Goal: Task Accomplishment & Management: Use online tool/utility

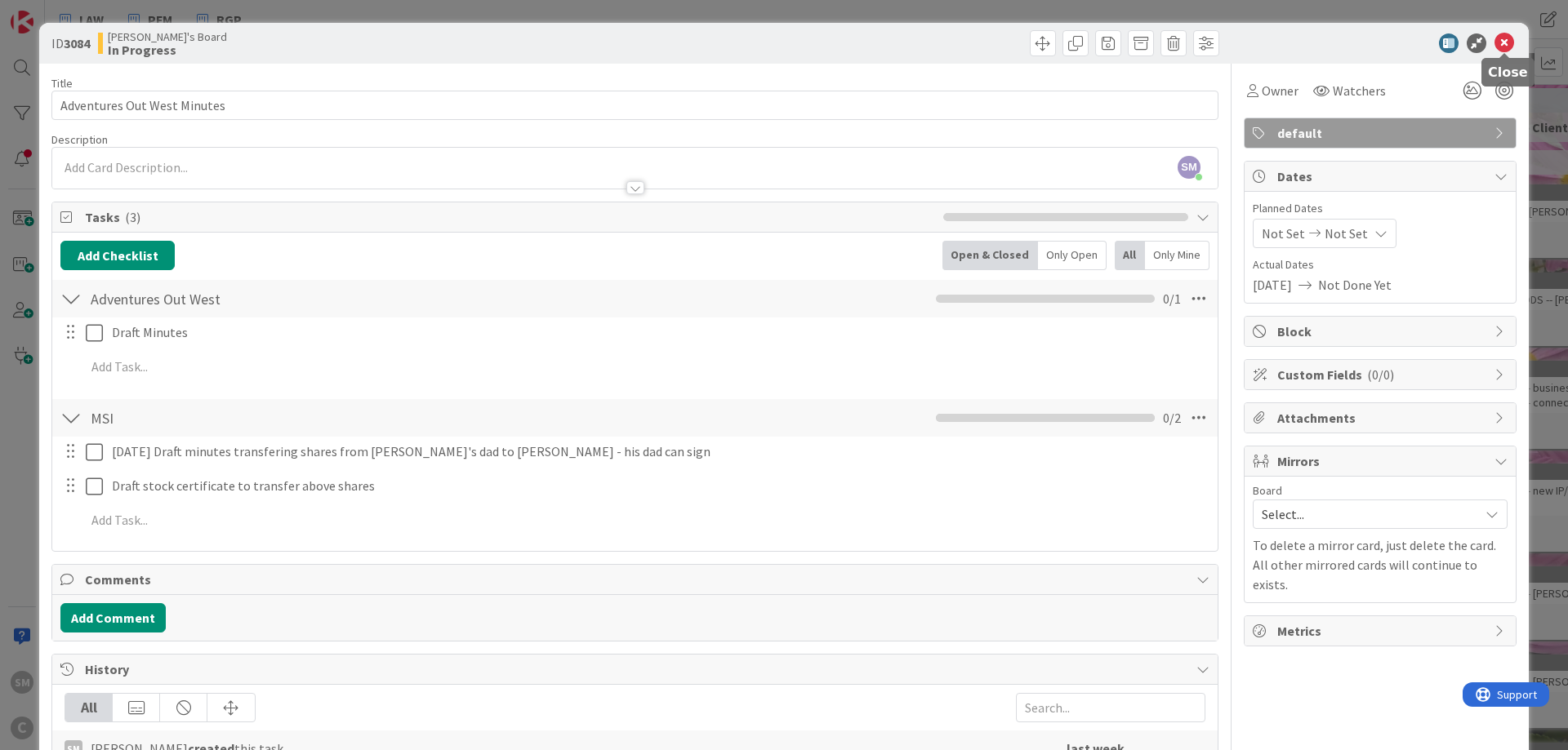
click at [1509, 36] on icon at bounding box center [1504, 44] width 19 height 19
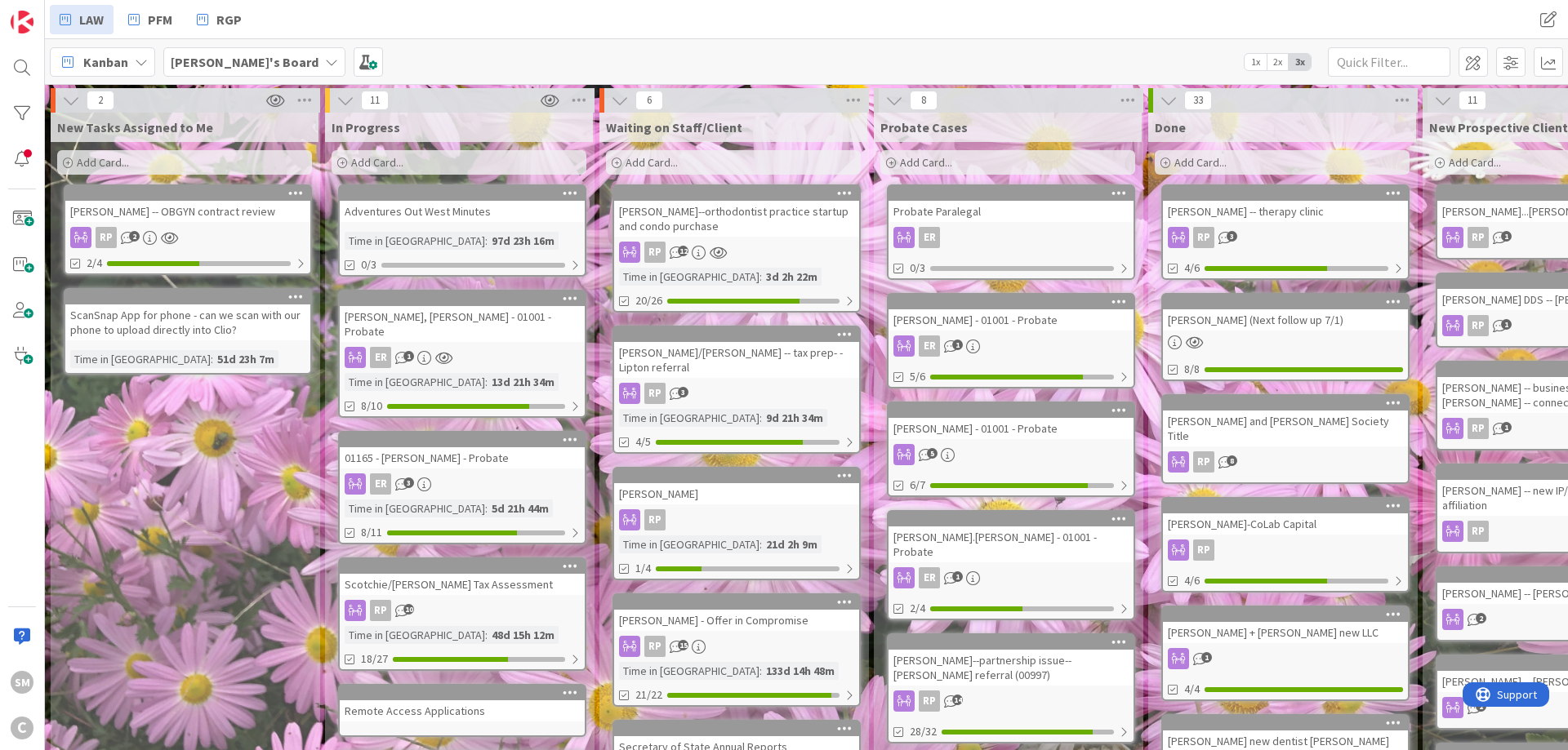
click at [431, 170] on div "Add Card..." at bounding box center [458, 162] width 255 height 24
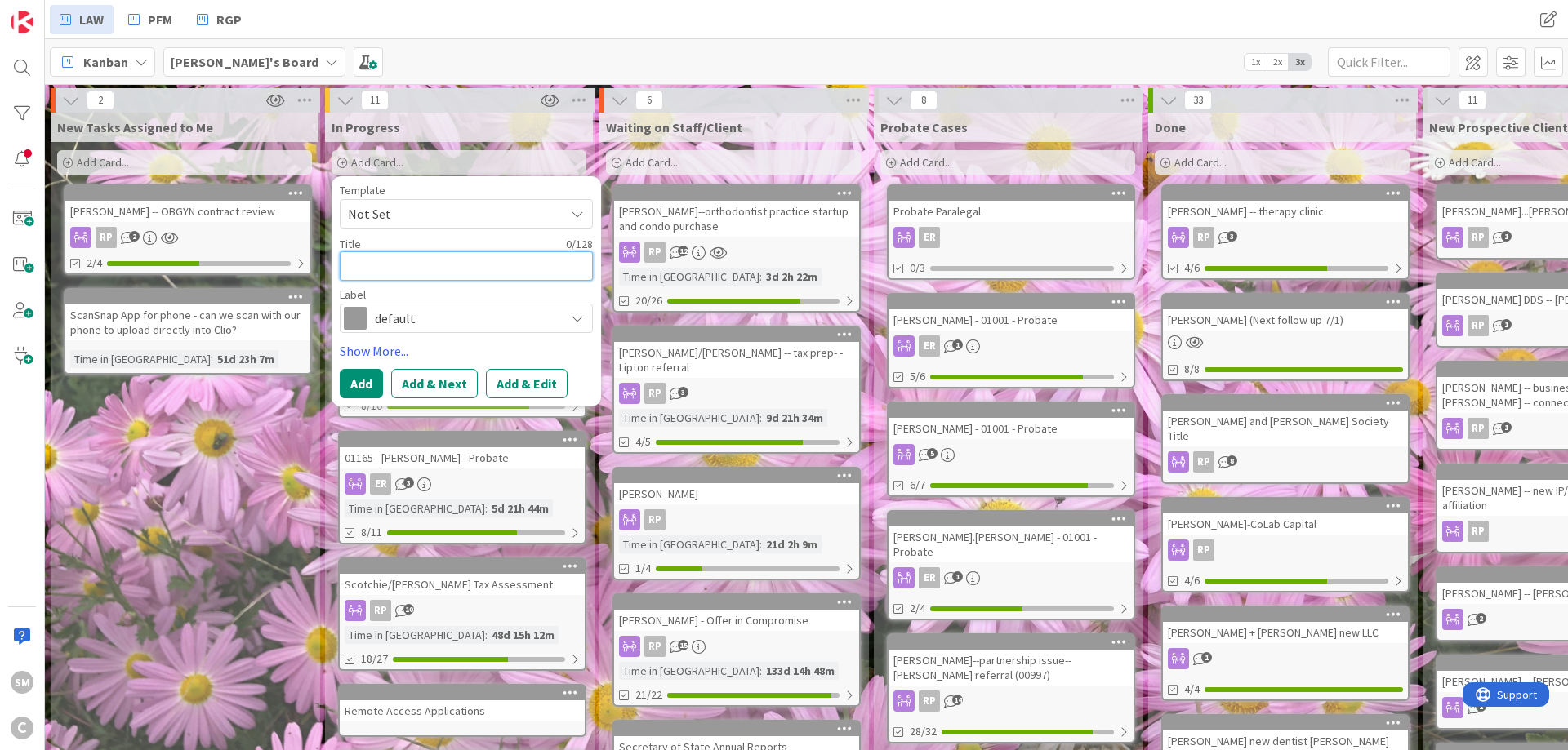
type textarea "M"
type textarea "x"
type textarea "Mi"
type textarea "x"
type textarea "Mit"
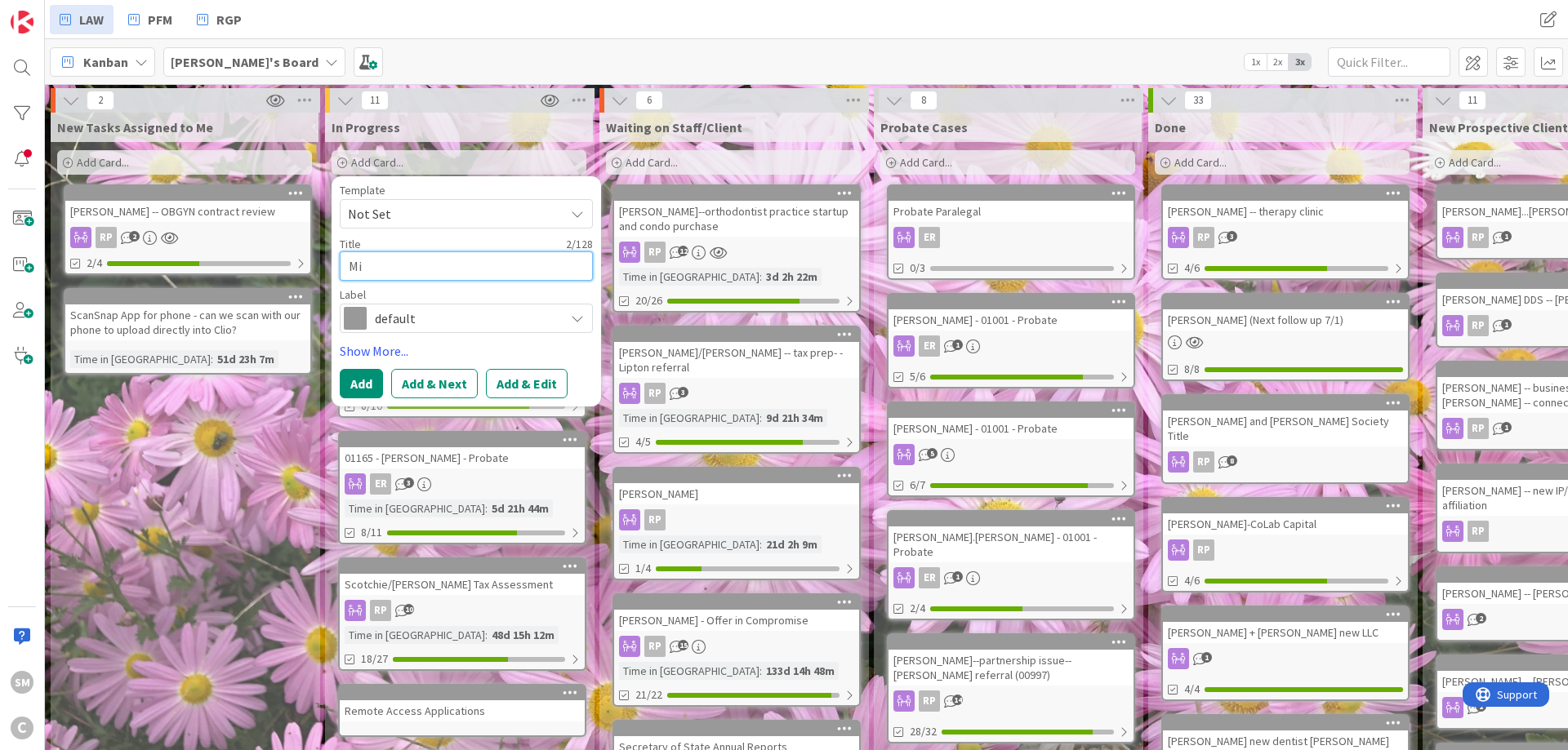
type textarea "x"
type textarea "Mitc"
type textarea "x"
type textarea "[PERSON_NAME]"
type textarea "x"
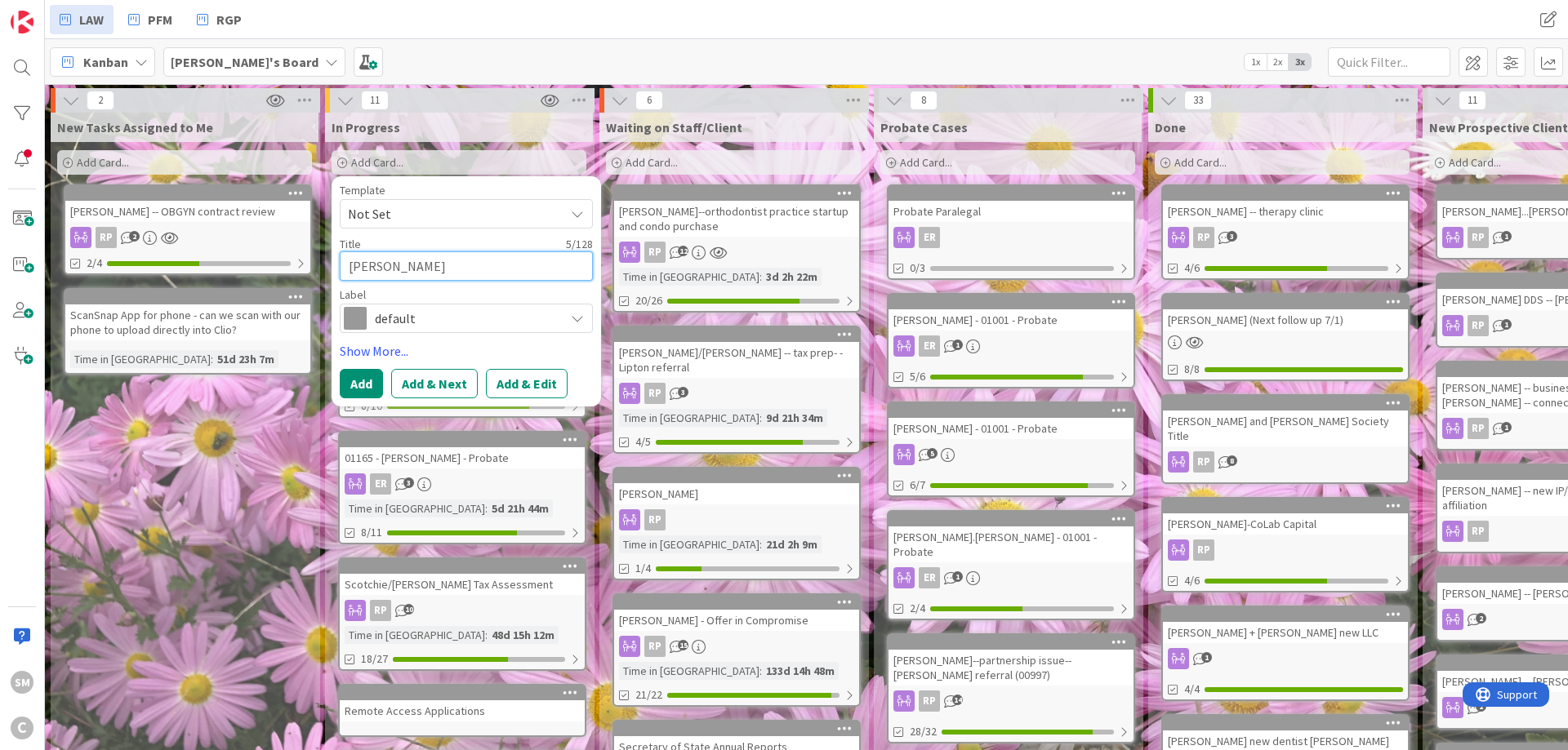
type textarea "Mitche"
type textarea "x"
type textarea "[PERSON_NAME]"
type textarea "x"
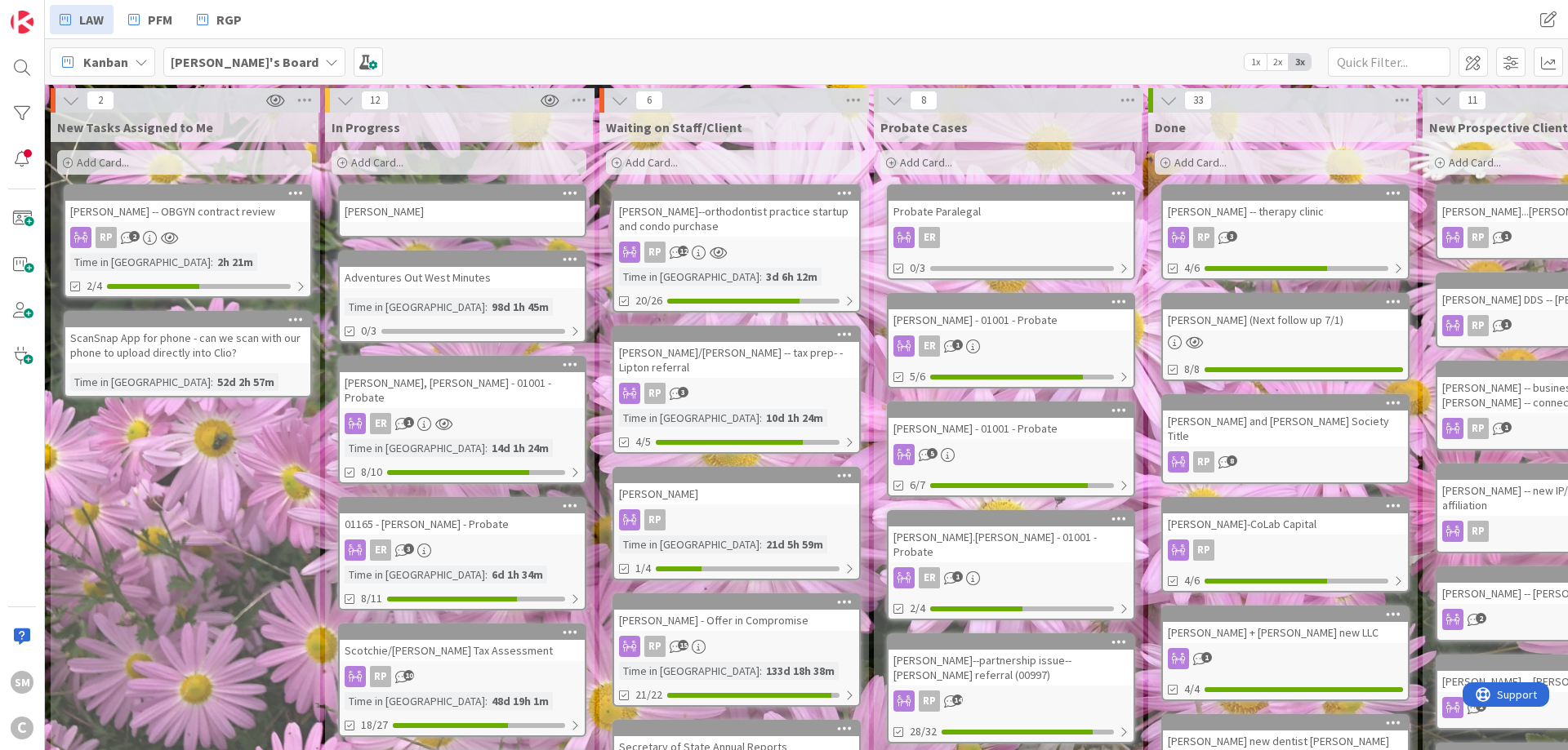
click at [394, 212] on div "[PERSON_NAME]" at bounding box center [462, 212] width 245 height 21
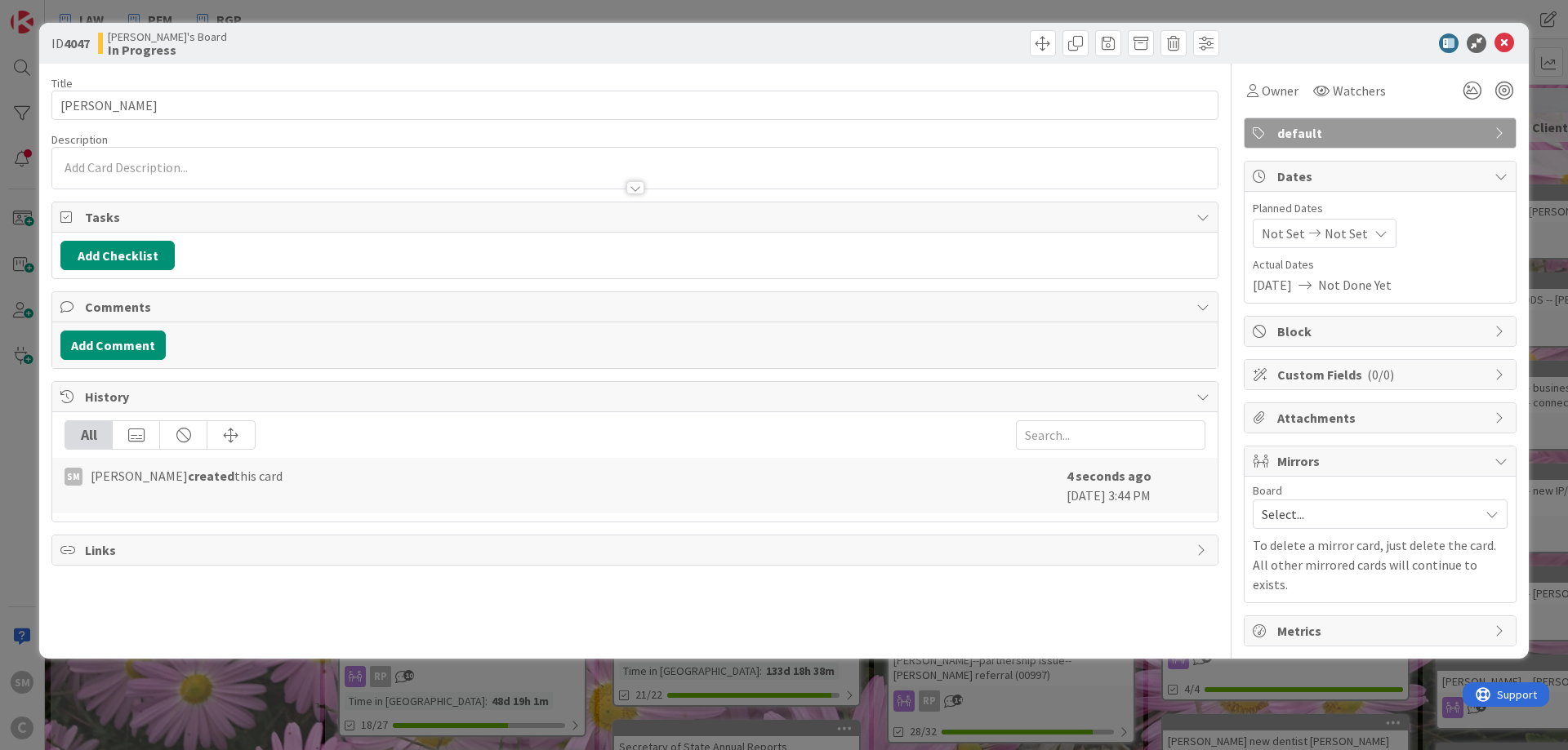
click at [373, 158] on div at bounding box center [635, 171] width 1165 height 34
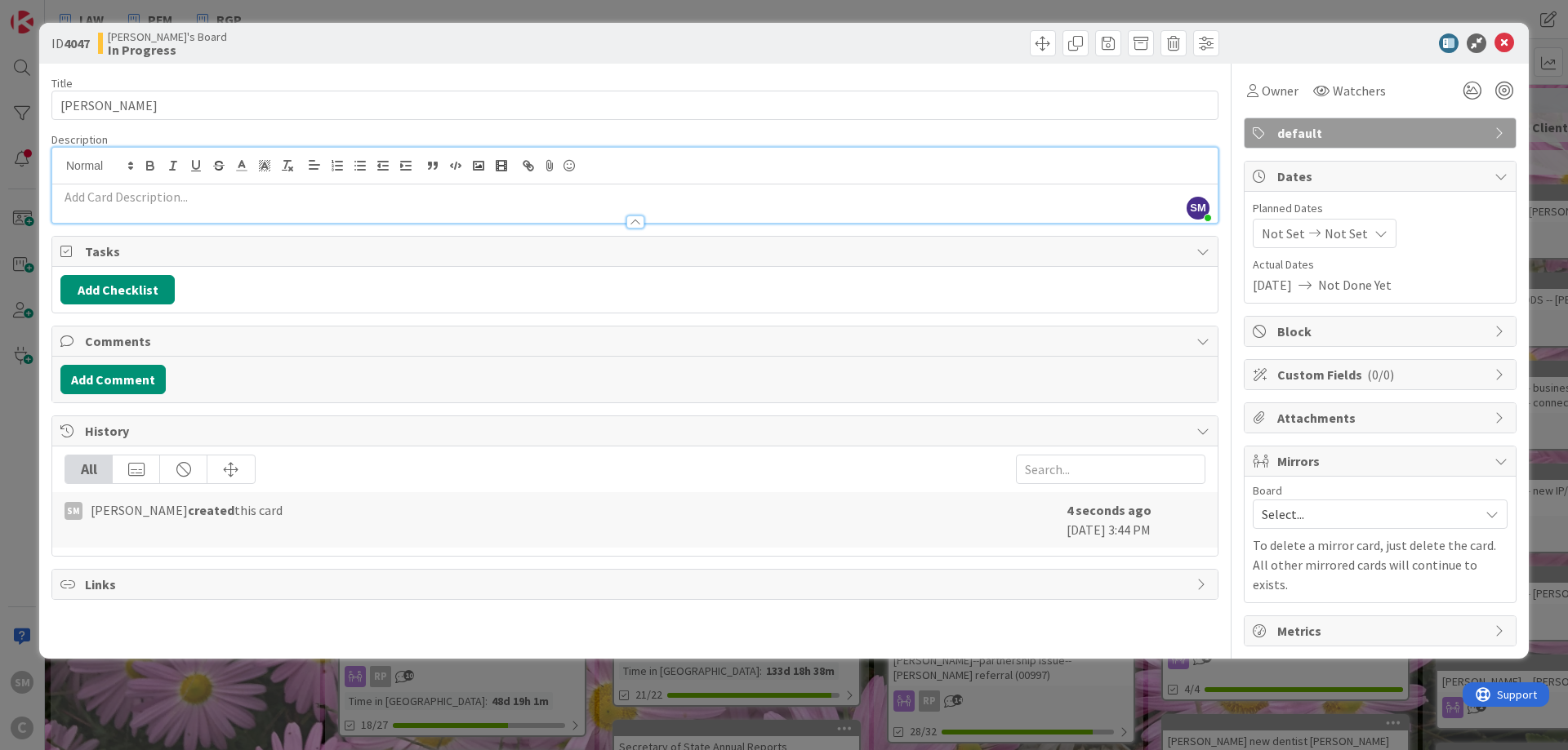
click at [426, 195] on p at bounding box center [634, 196] width 1149 height 18
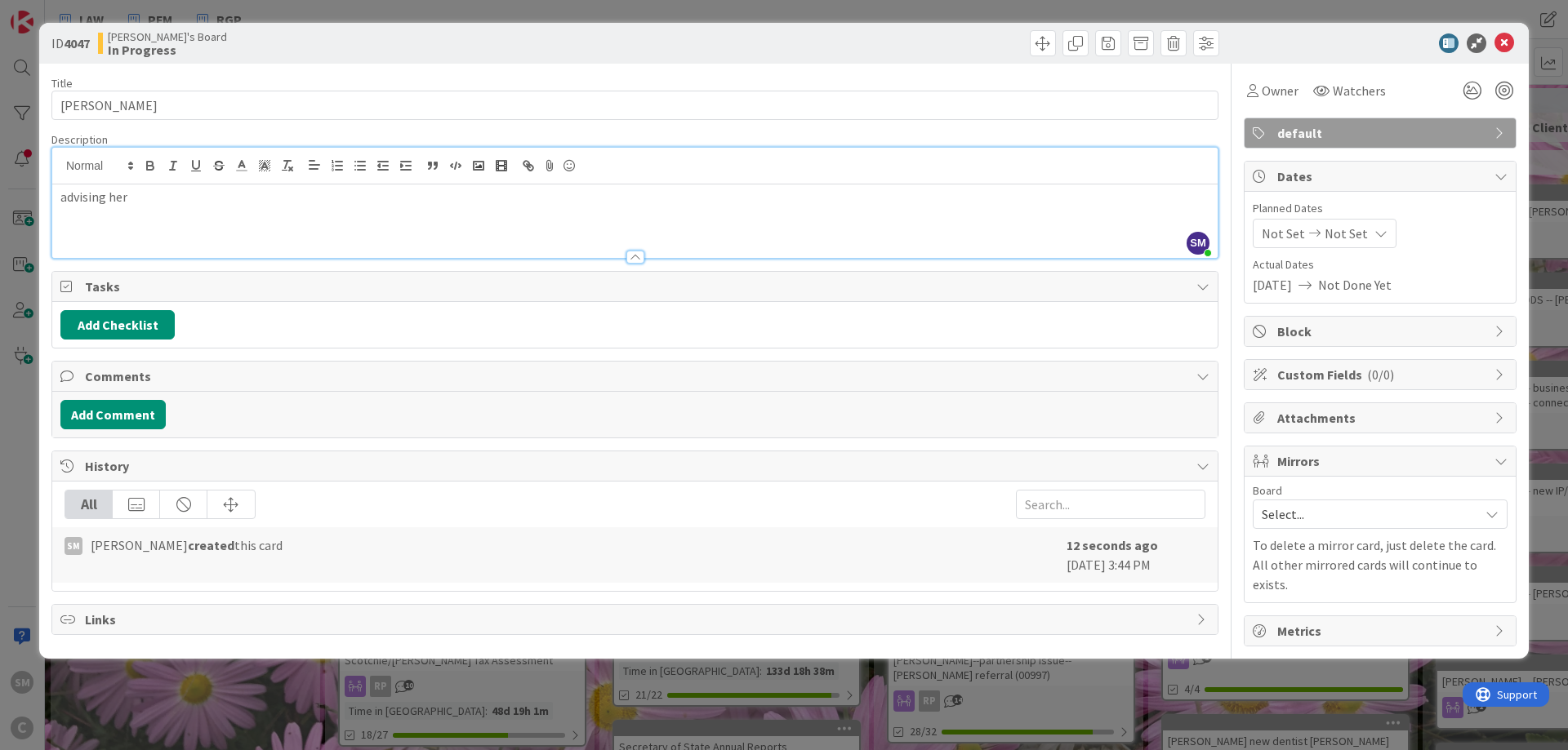
click at [286, 195] on p "advising her" at bounding box center [634, 196] width 1149 height 18
click at [256, 226] on div "advising her as PR" at bounding box center [635, 222] width 1165 height 74
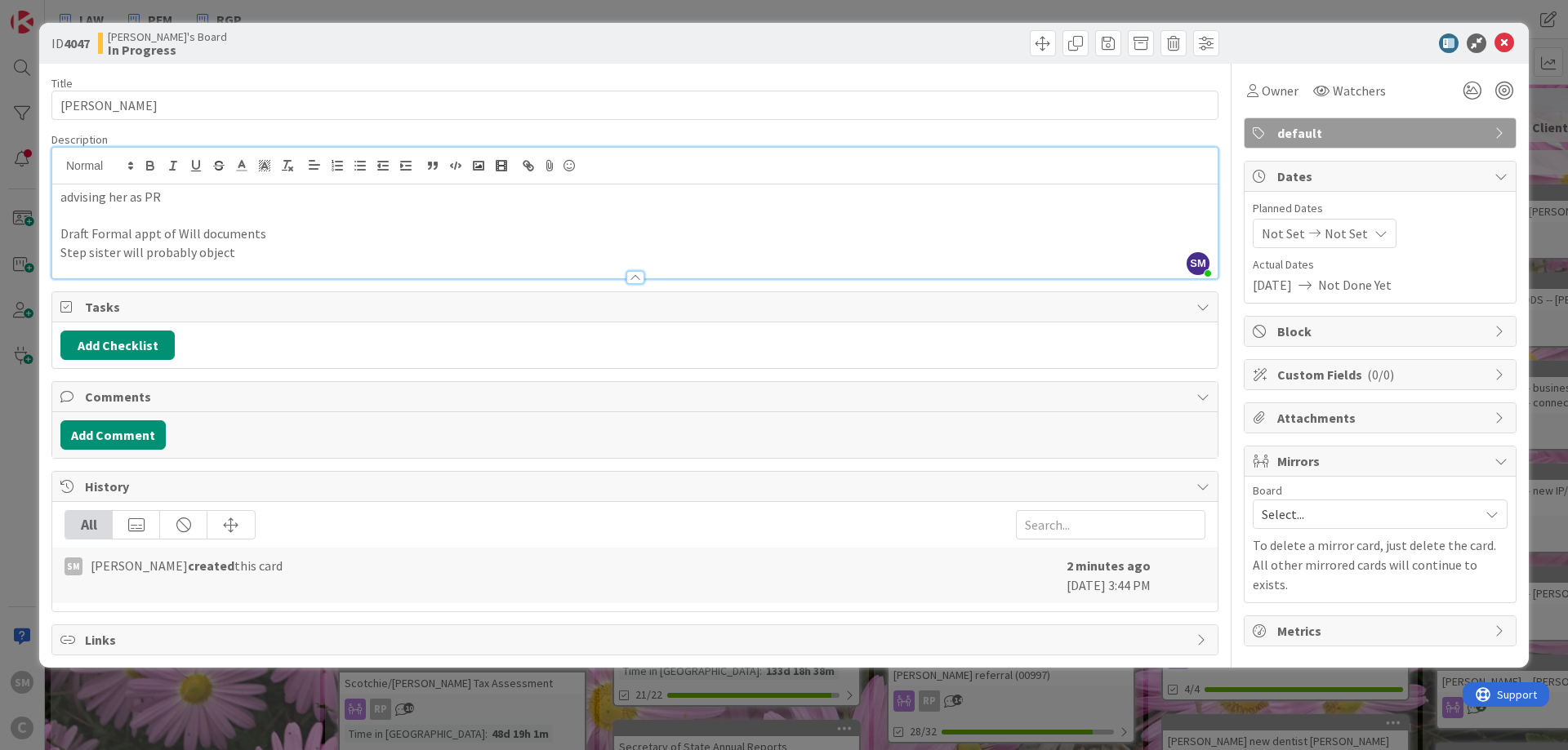
click at [387, 248] on p "Step sister will probably object" at bounding box center [634, 252] width 1149 height 18
drag, startPoint x: 317, startPoint y: 254, endPoint x: 274, endPoint y: 251, distance: 43.1
click at [274, 251] on p "Step sister will probably object - Before [DATE]" at bounding box center [634, 252] width 1149 height 18
click at [1064, 65] on div "Title 7 / 128 [PERSON_NAME] Description SM [PERSON_NAME] joined 3 m ago advisin…" at bounding box center [634, 360] width 1166 height 592
click at [1505, 37] on icon at bounding box center [1504, 44] width 19 height 19
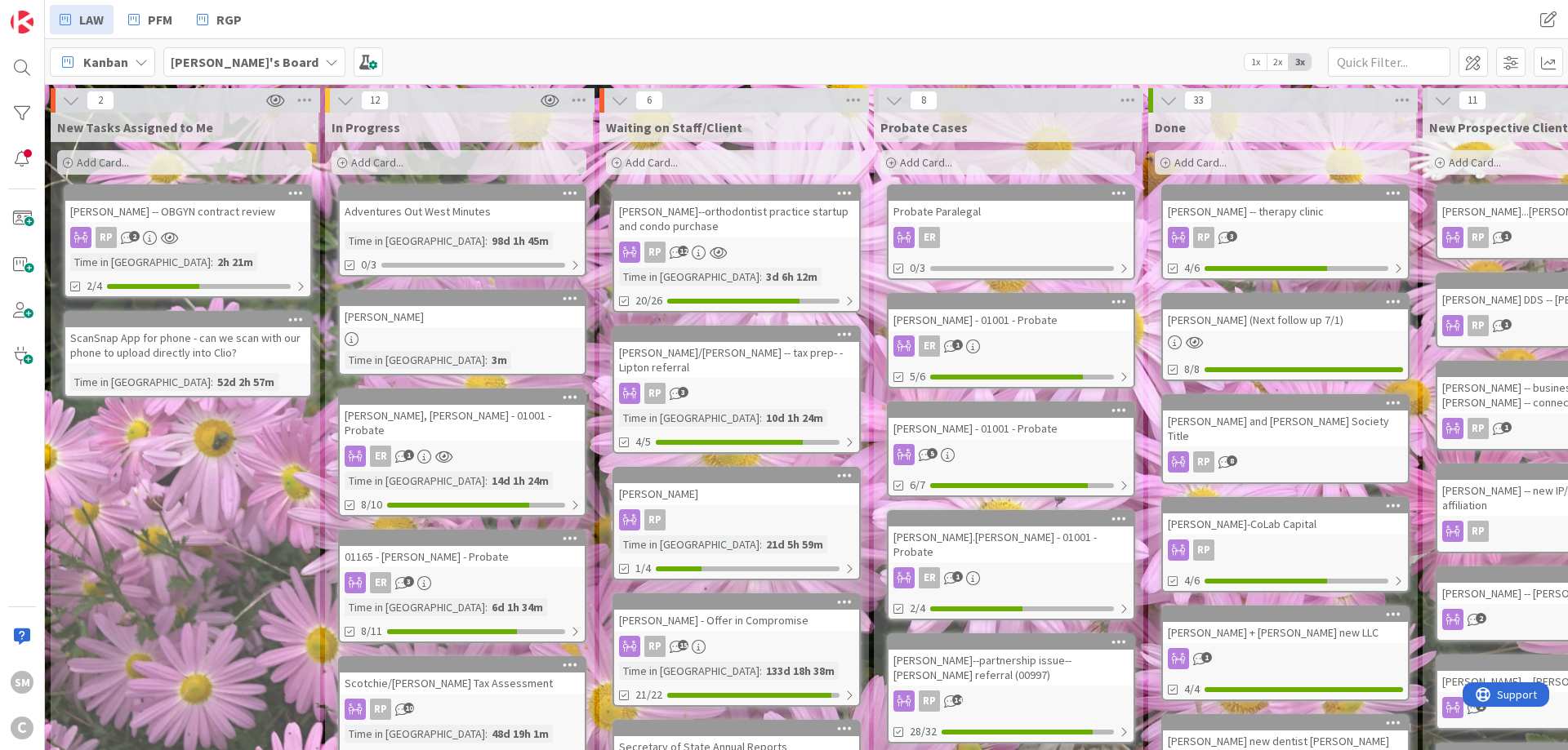
click at [492, 329] on link "[PERSON_NAME] Time in Column : 3m" at bounding box center [462, 332] width 248 height 86
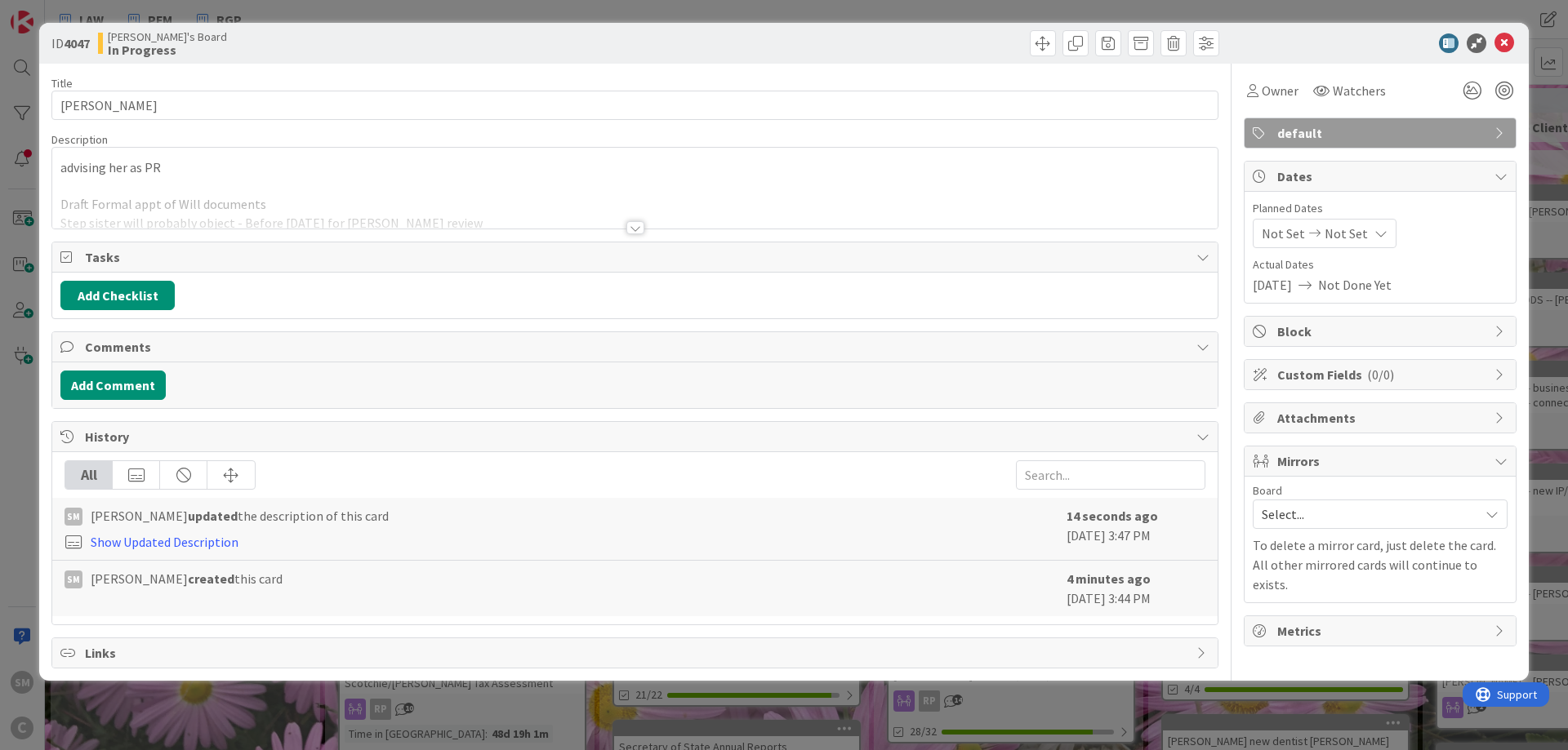
click at [300, 89] on div "Title 7 / 128" at bounding box center [634, 82] width 1166 height 15
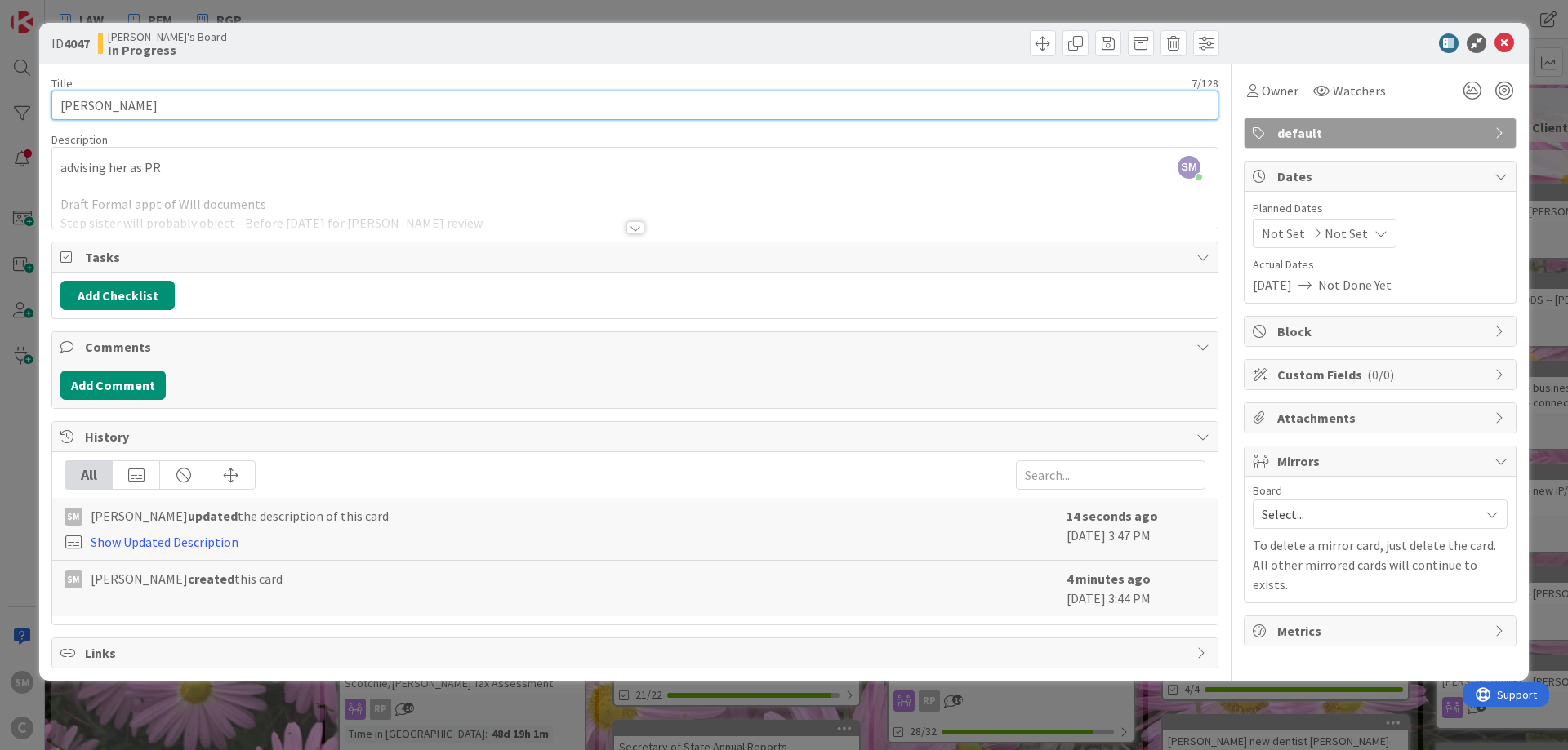
click at [299, 97] on input "[PERSON_NAME]" at bounding box center [634, 105] width 1166 height 29
type input "[PERSON_NAME].[PERSON_NAME]"
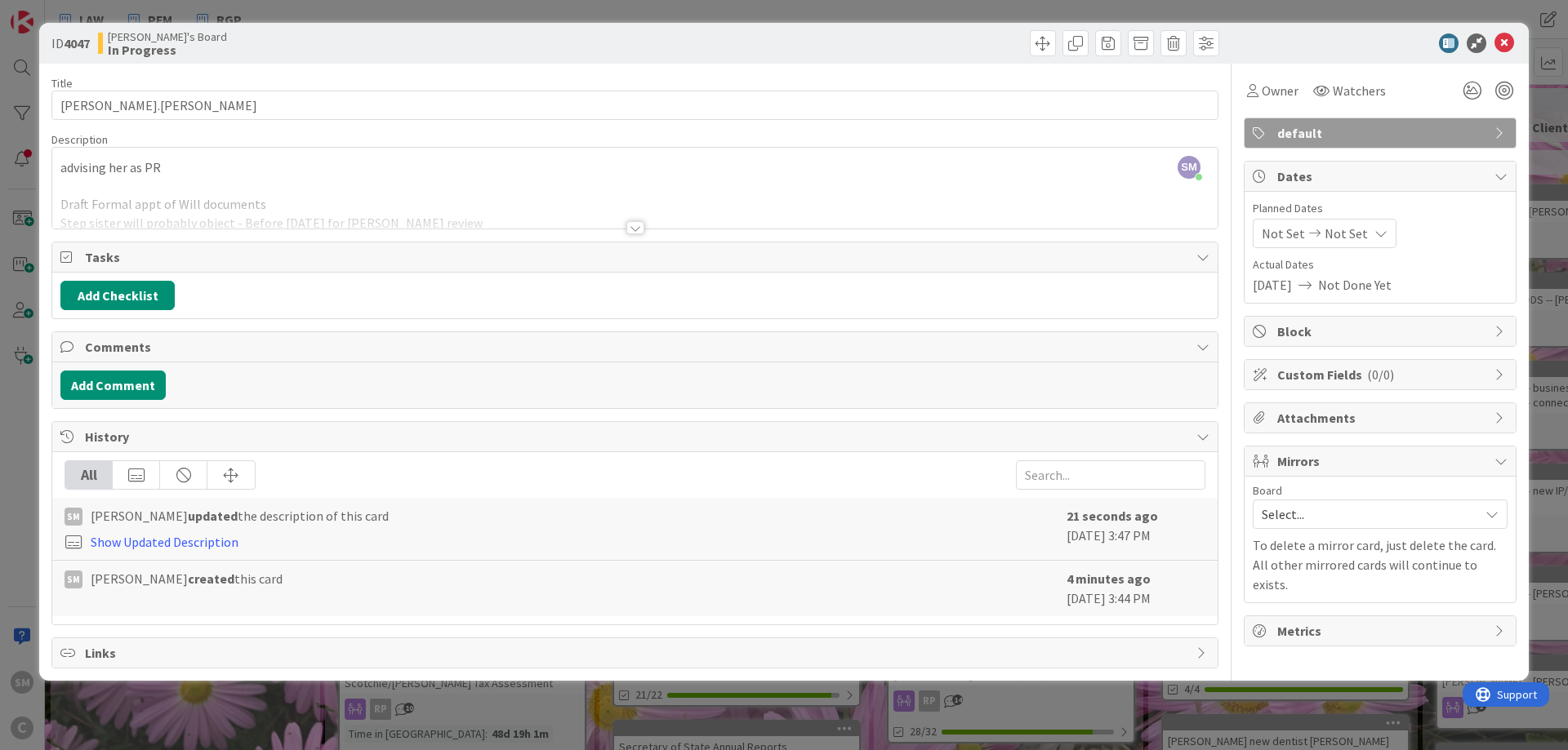
click at [321, 168] on div "advising her as PR Draft Formal appt of Will documents Step sister will probabl…" at bounding box center [635, 192] width 1165 height 74
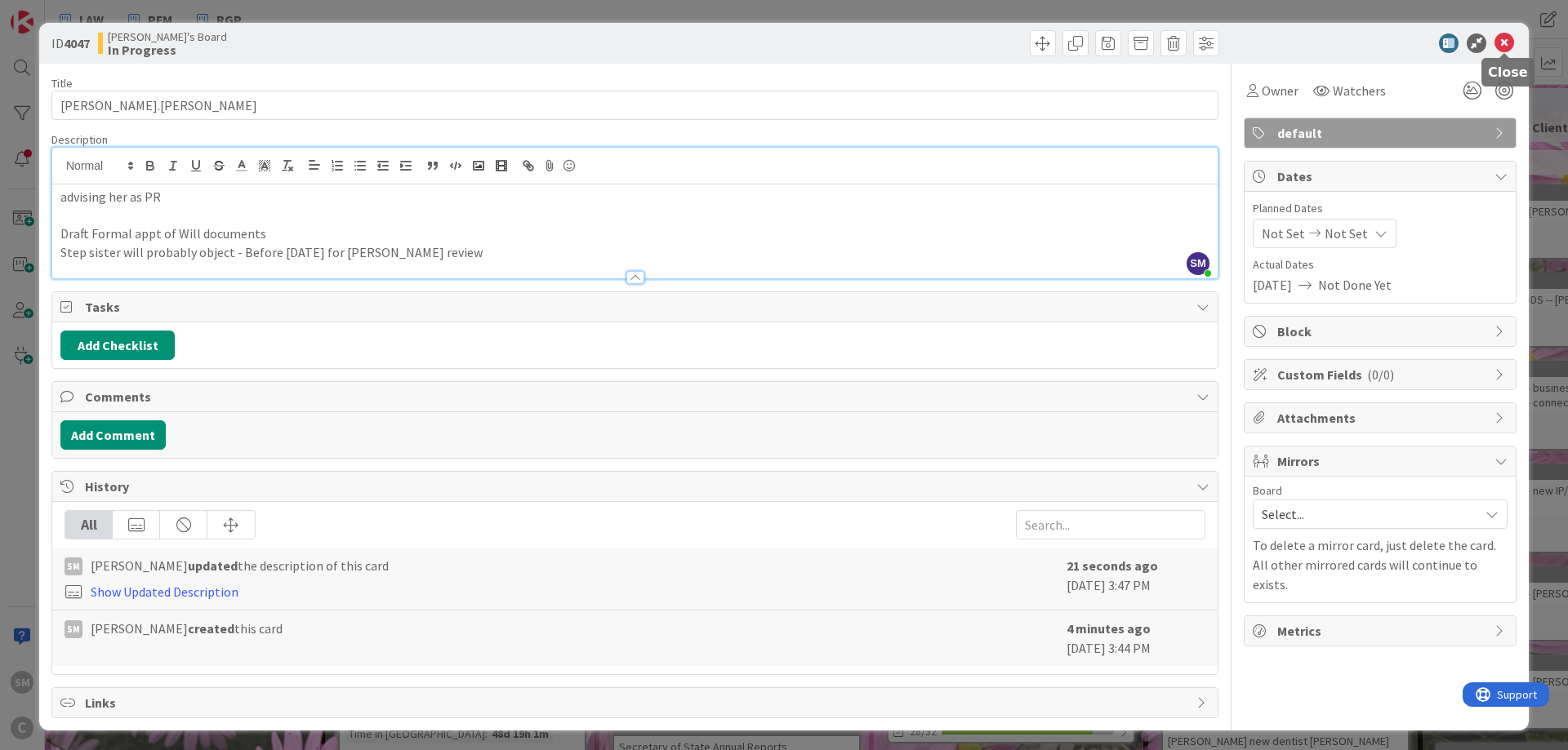
click at [1500, 46] on icon at bounding box center [1504, 44] width 19 height 19
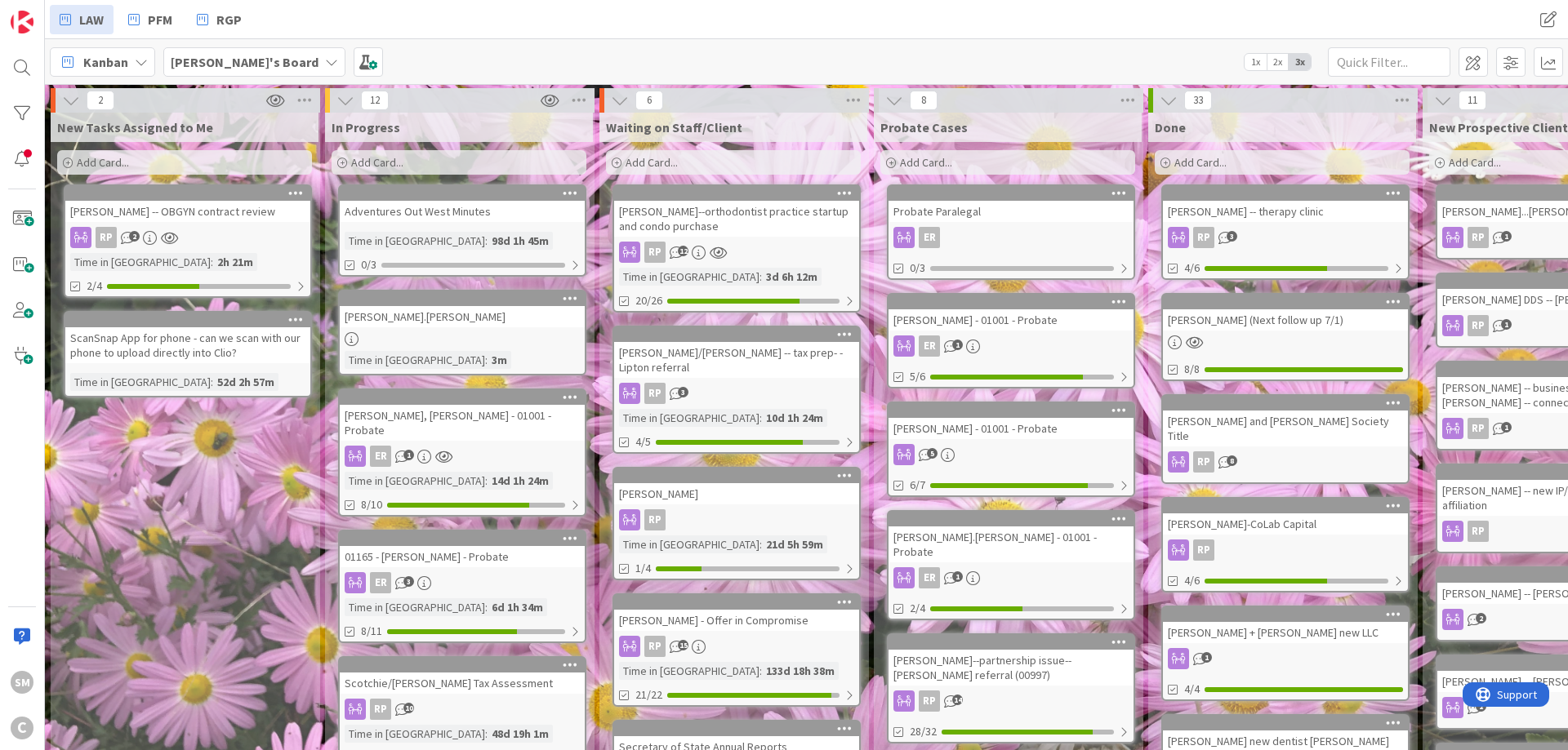
click at [169, 231] on icon at bounding box center [169, 238] width 17 height 14
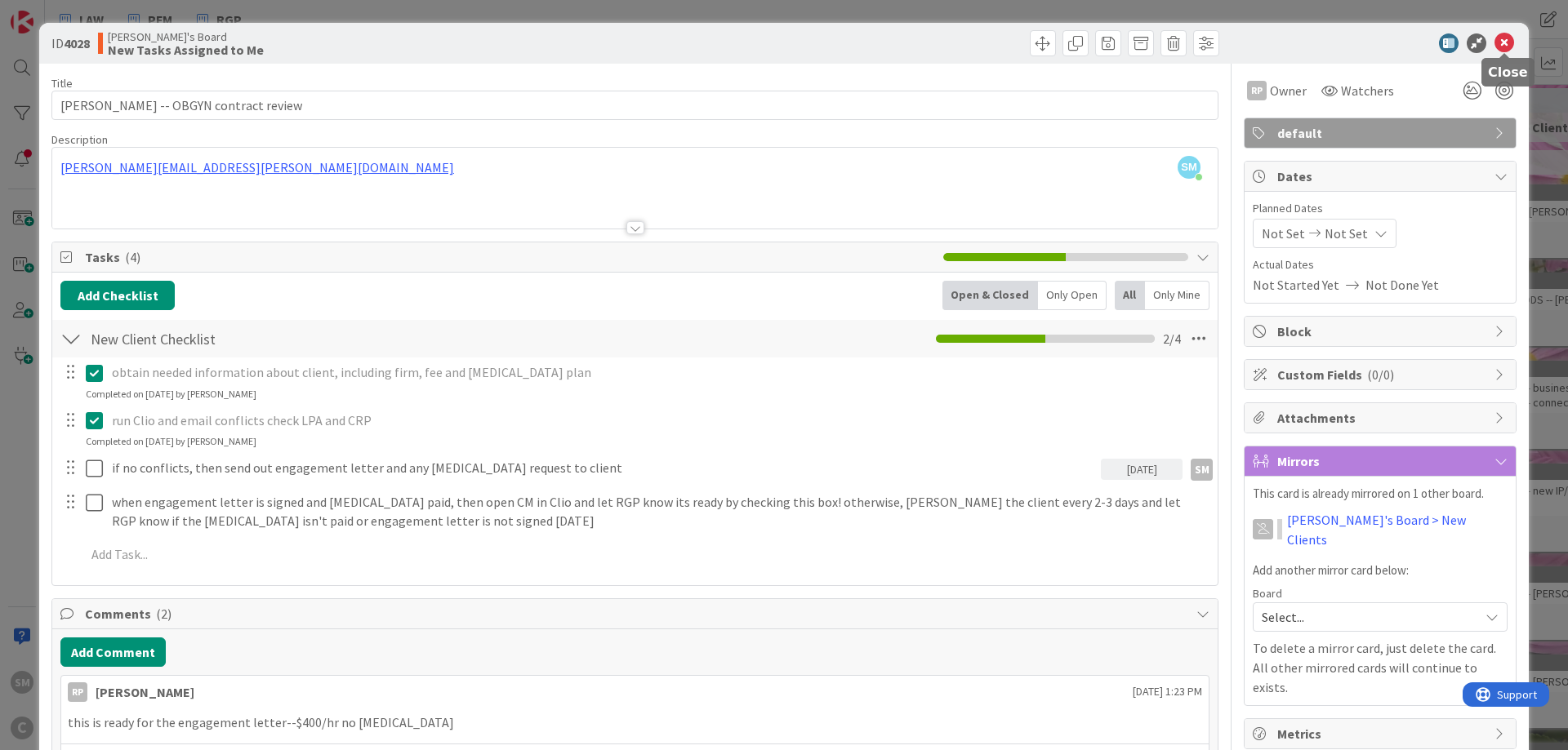
click at [1505, 39] on icon at bounding box center [1504, 44] width 19 height 19
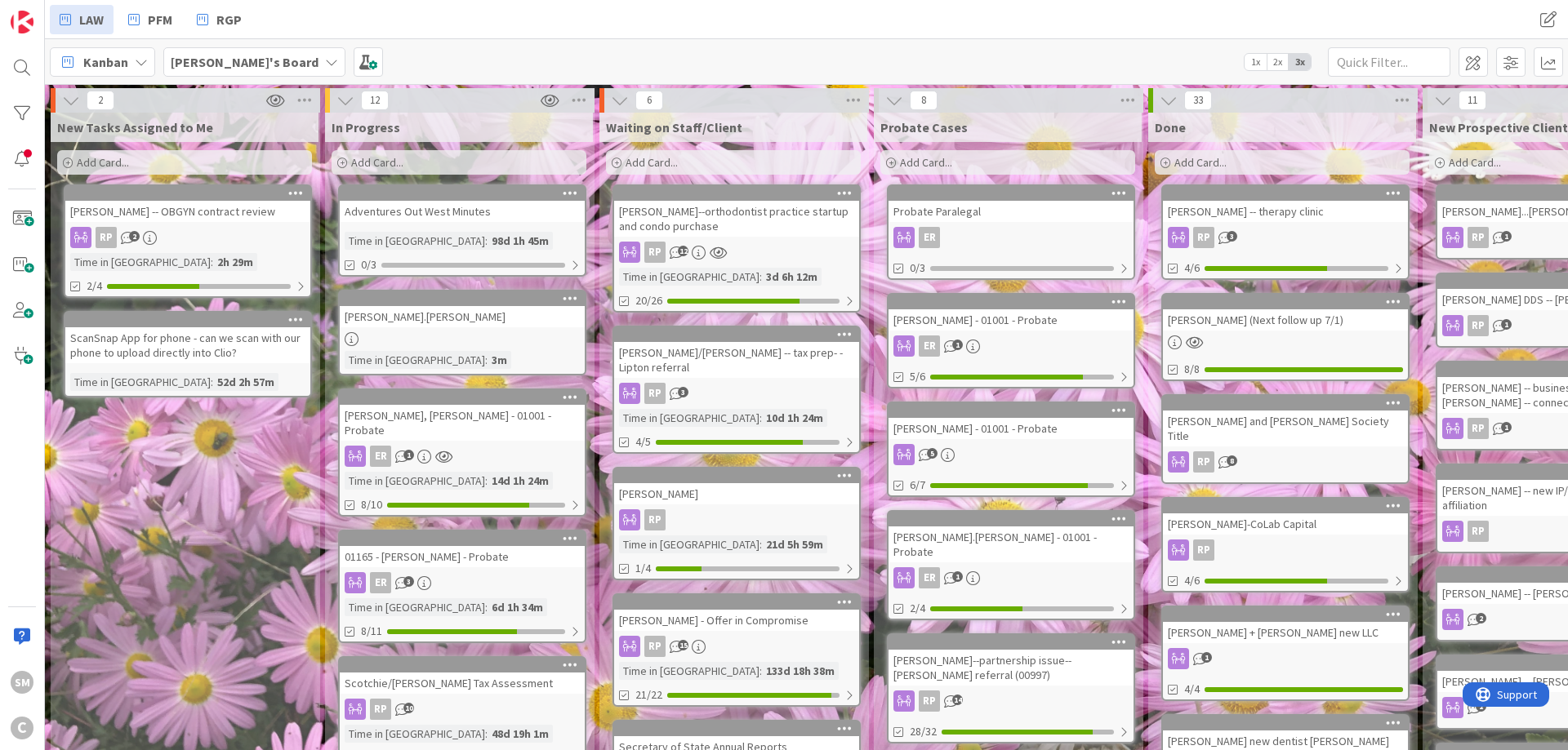
click at [210, 201] on div "[PERSON_NAME] -- OBGYN contract review" at bounding box center [187, 212] width 245 height 21
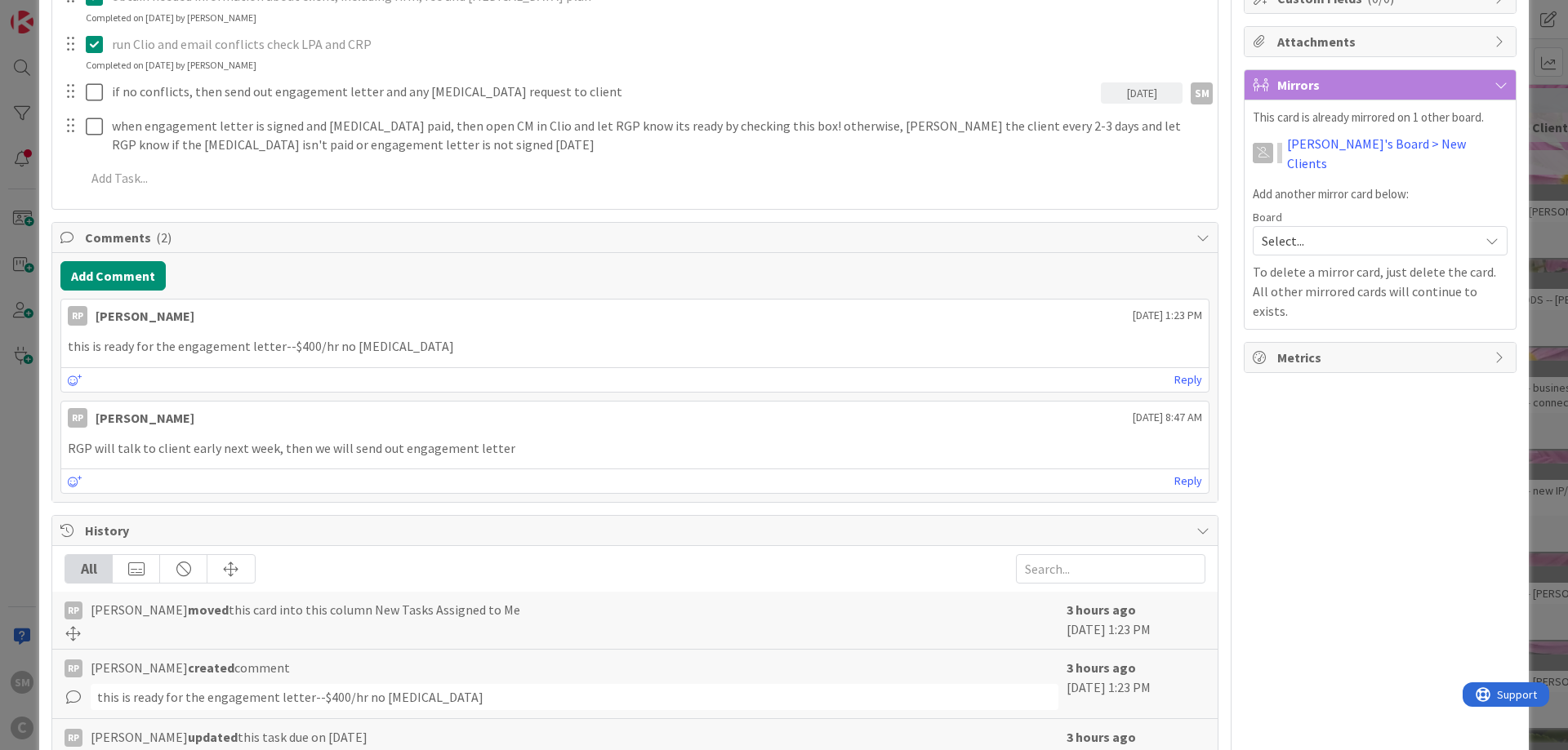
scroll to position [392, 0]
